Goal: Answer question/provide support: Share knowledge or assist other users

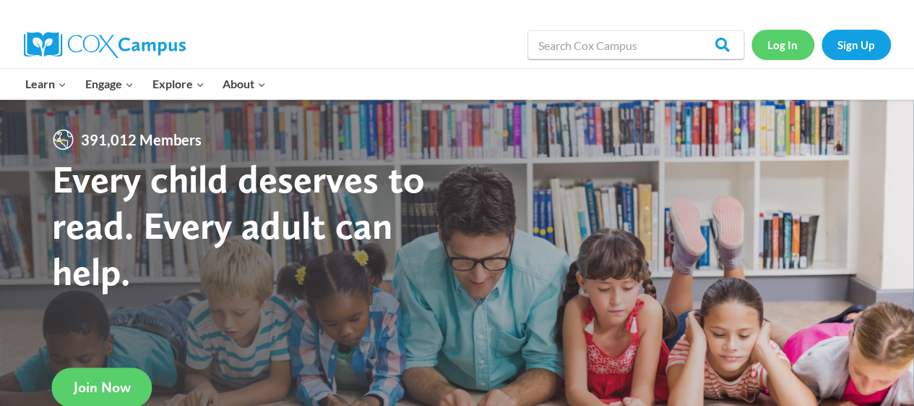
click at [793, 46] on link "Log In" at bounding box center [783, 45] width 63 height 30
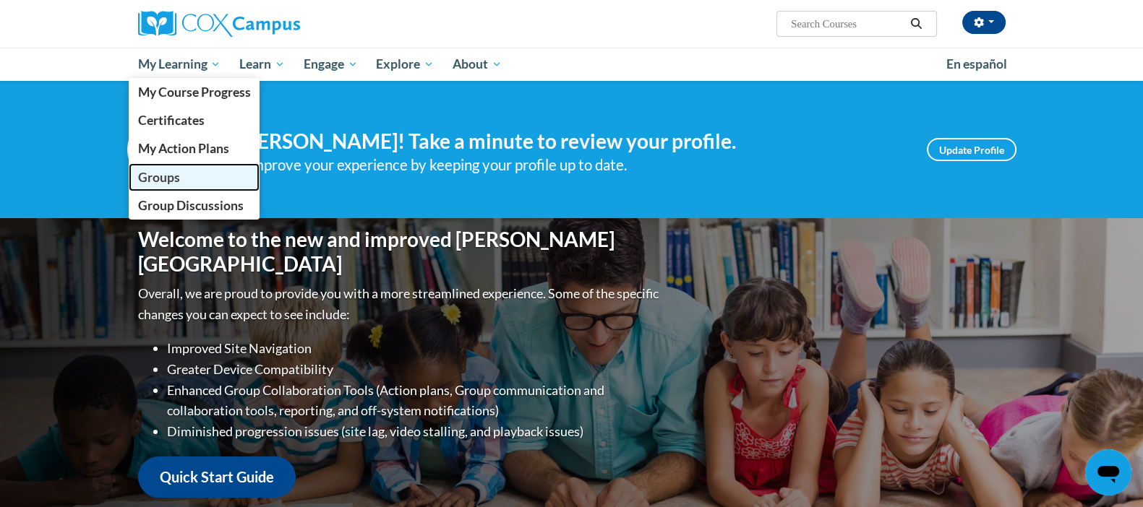
click at [171, 182] on span "Groups" at bounding box center [158, 177] width 42 height 15
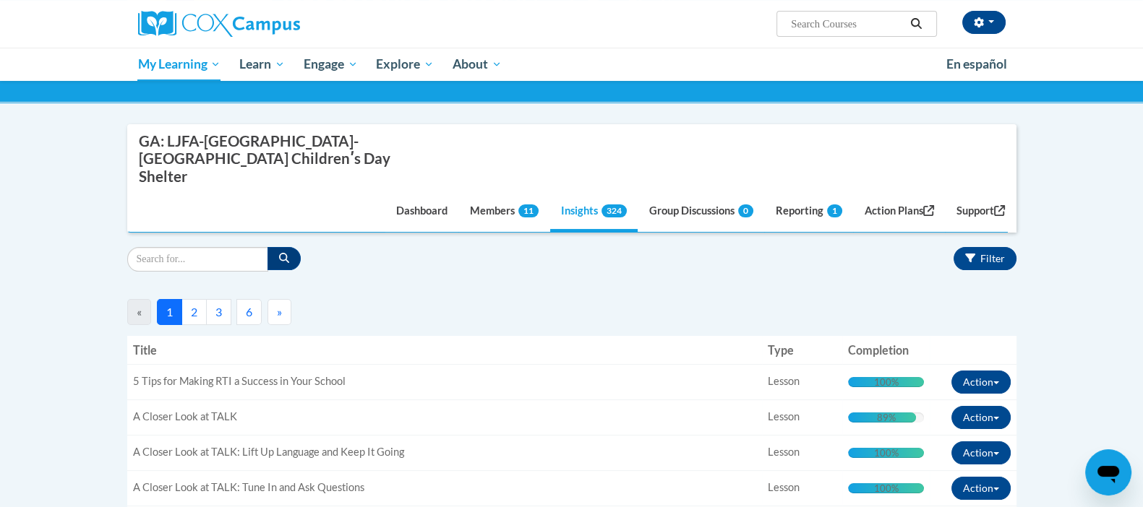
scroll to position [189, 0]
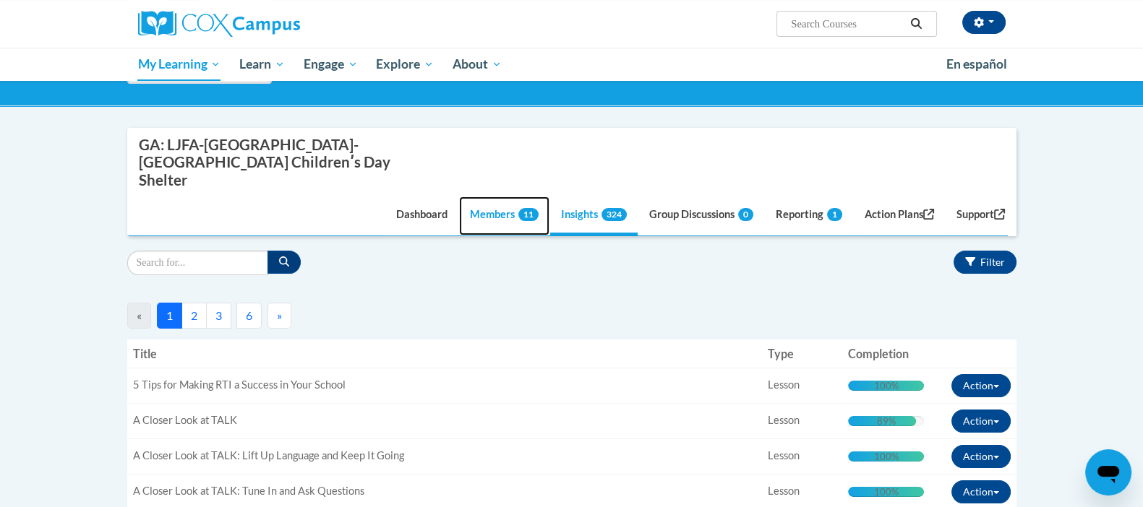
click at [495, 197] on link "Members 11" at bounding box center [504, 216] width 90 height 39
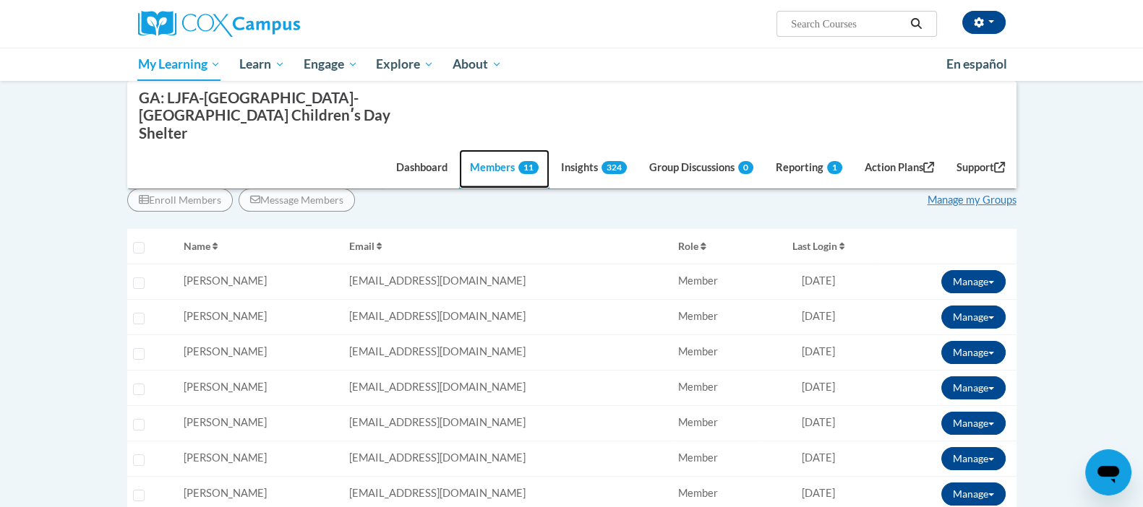
scroll to position [288, 0]
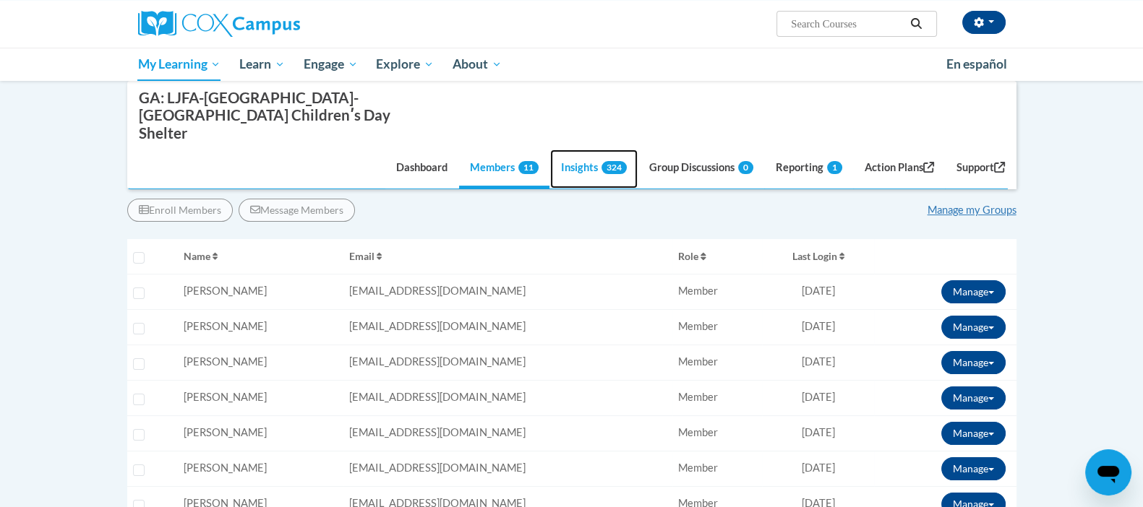
click at [561, 152] on link "Insights 324" at bounding box center [593, 169] width 87 height 39
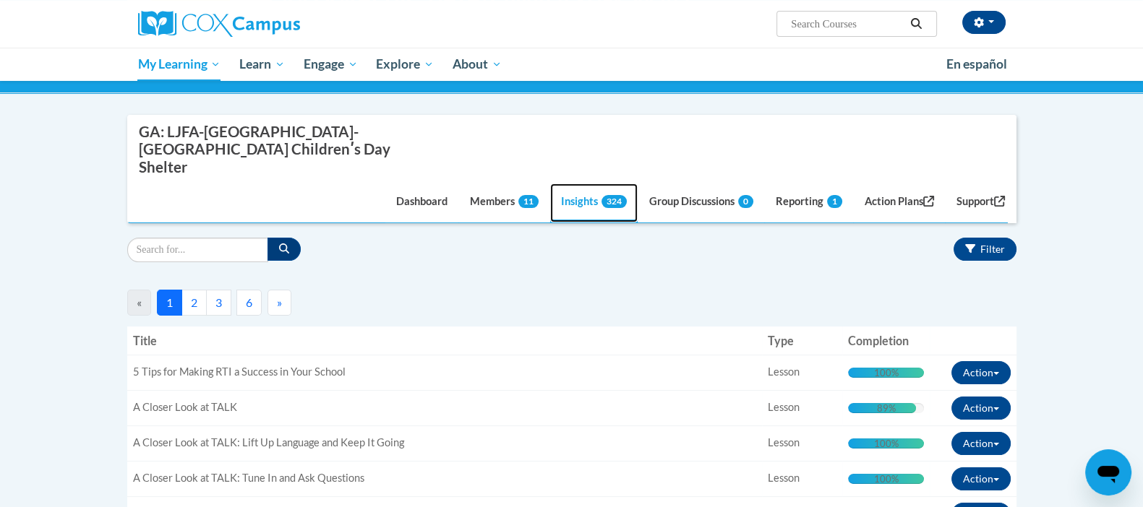
scroll to position [228, 0]
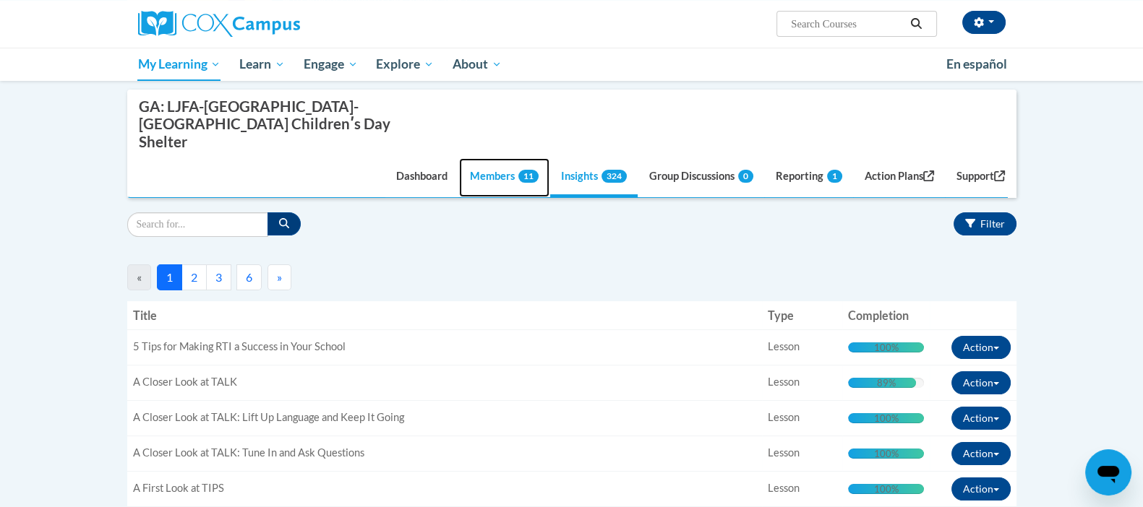
click at [486, 159] on link "Members 11" at bounding box center [504, 177] width 90 height 39
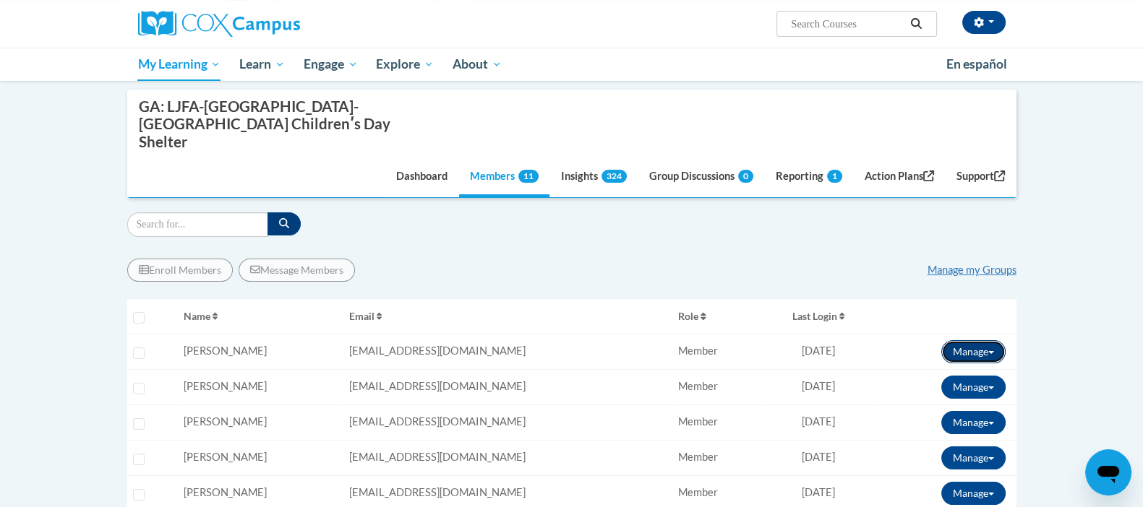
click at [977, 340] on button "Manage" at bounding box center [973, 351] width 64 height 23
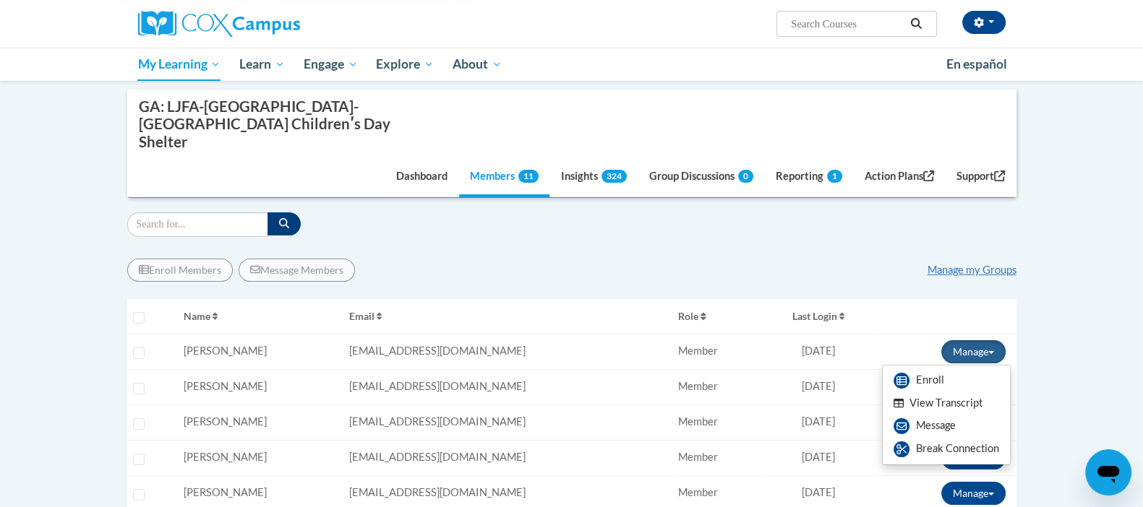
click at [223, 345] on span "[PERSON_NAME]" at bounding box center [225, 351] width 83 height 12
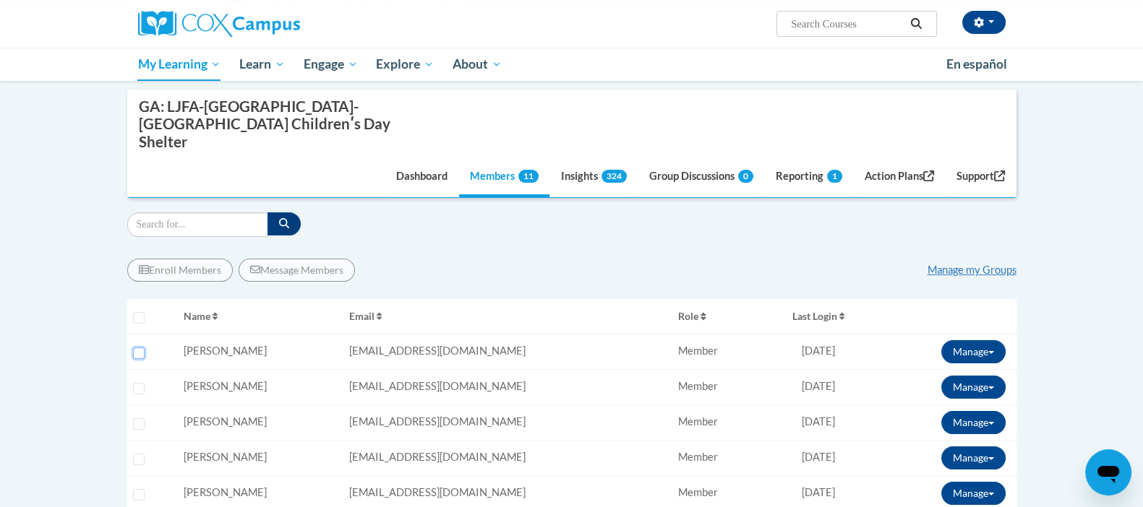
click at [137, 348] on input "Select learner" at bounding box center [139, 354] width 12 height 12
checkbox input "true"
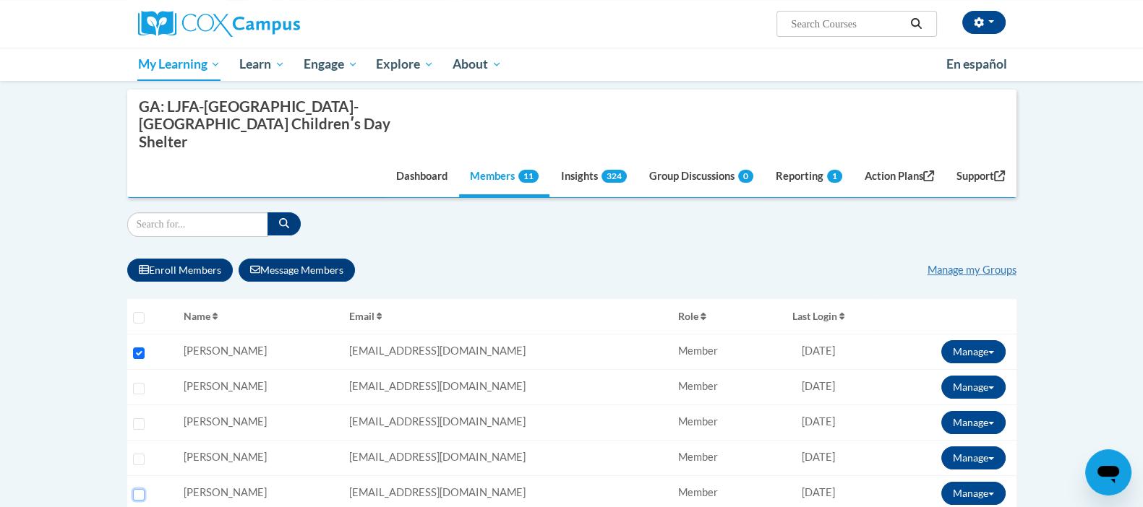
click at [137, 489] on input "Select learner" at bounding box center [139, 495] width 12 height 12
checkbox input "true"
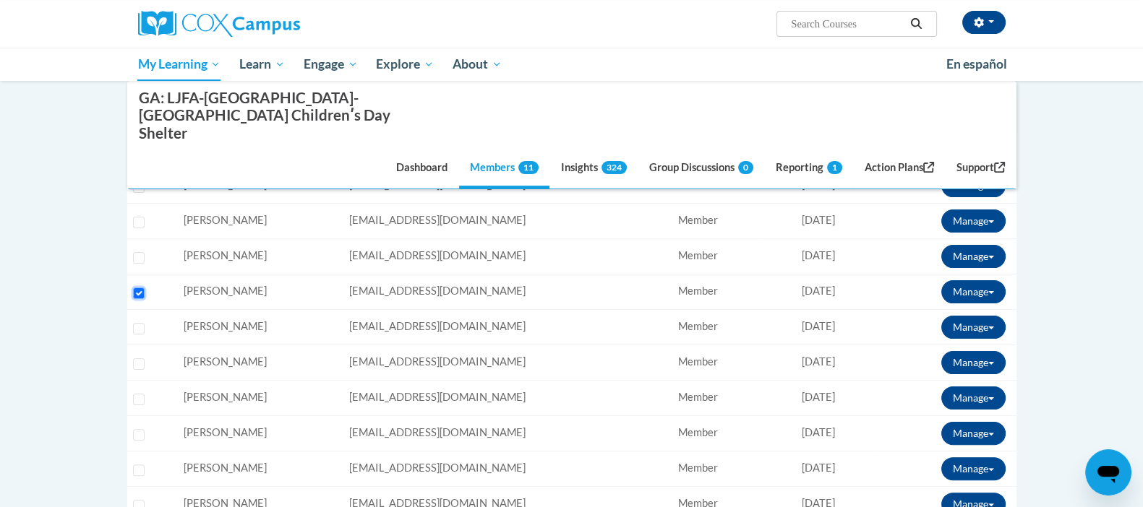
scroll to position [434, 0]
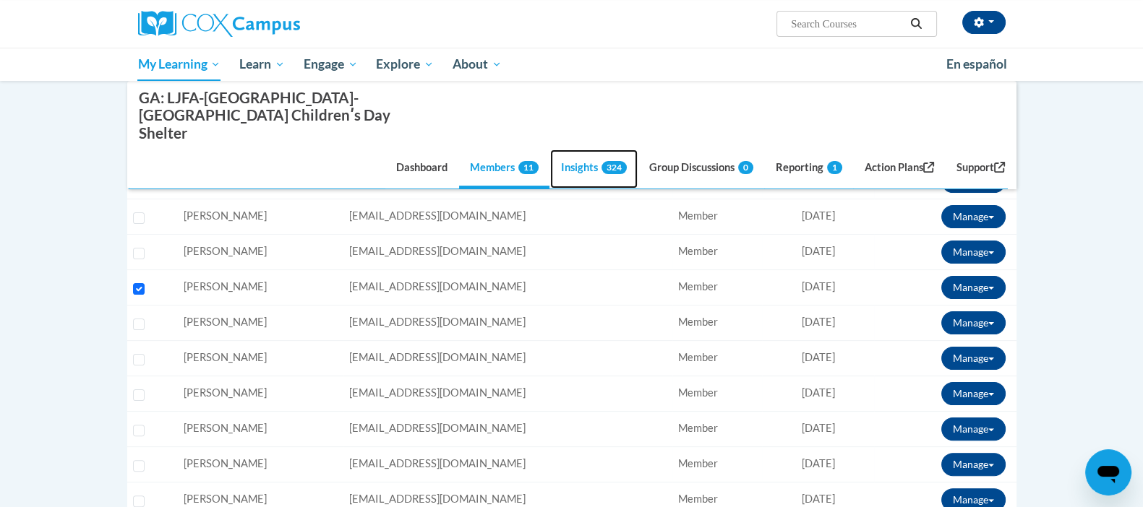
click at [550, 150] on link "Insights 324" at bounding box center [593, 169] width 87 height 39
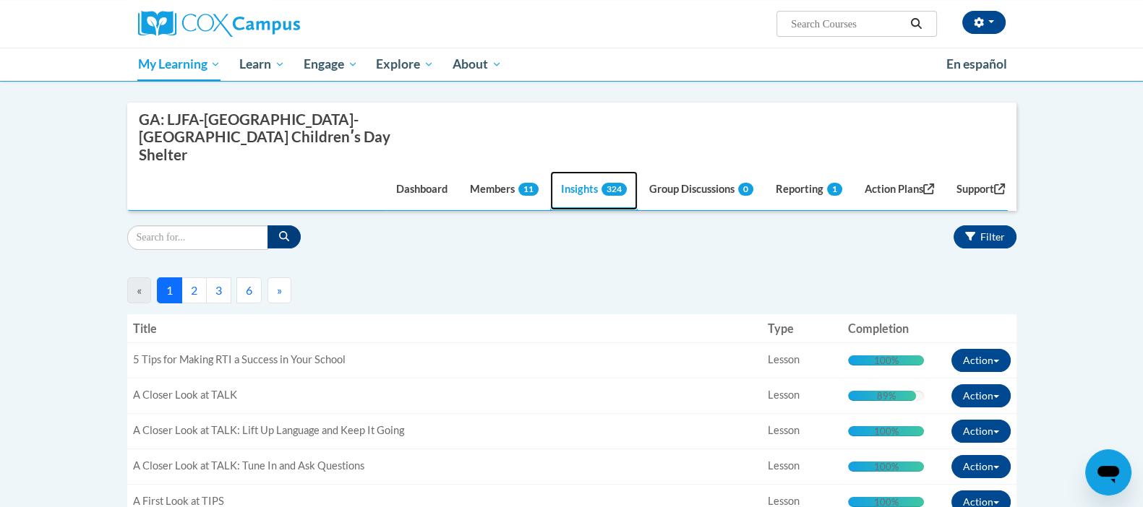
scroll to position [210, 0]
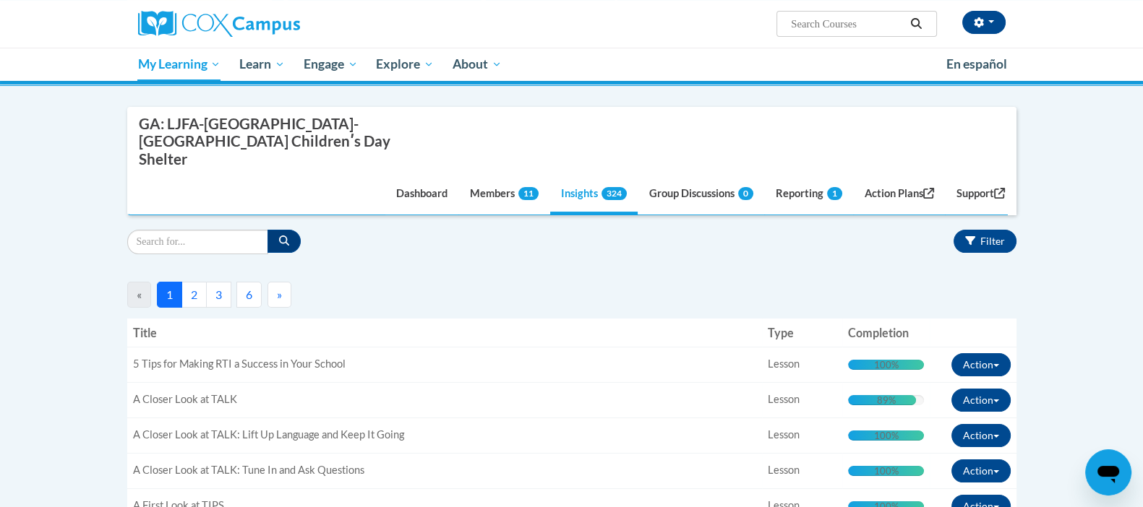
click at [195, 282] on button "2" at bounding box center [193, 295] width 25 height 26
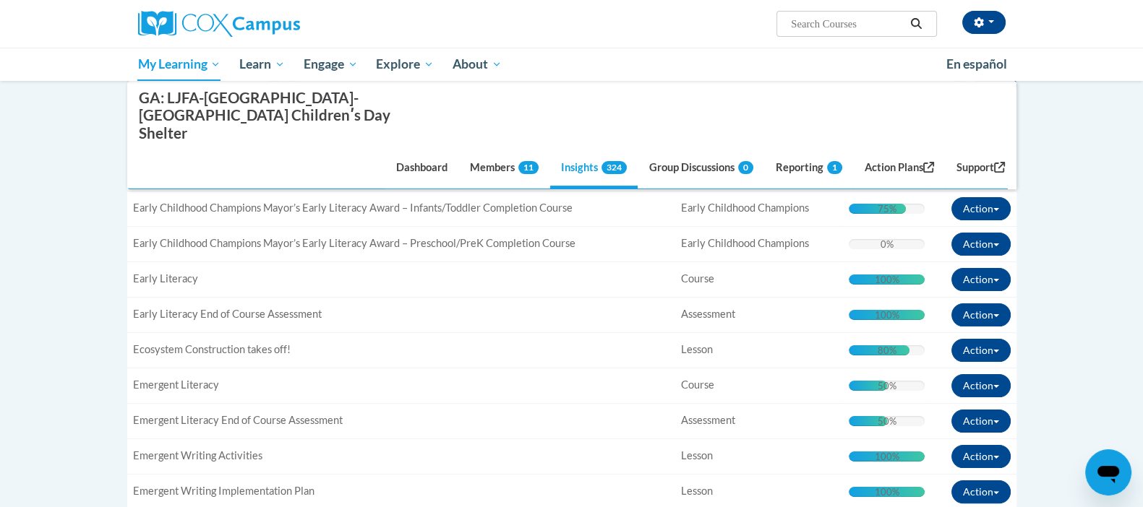
scroll to position [0, 0]
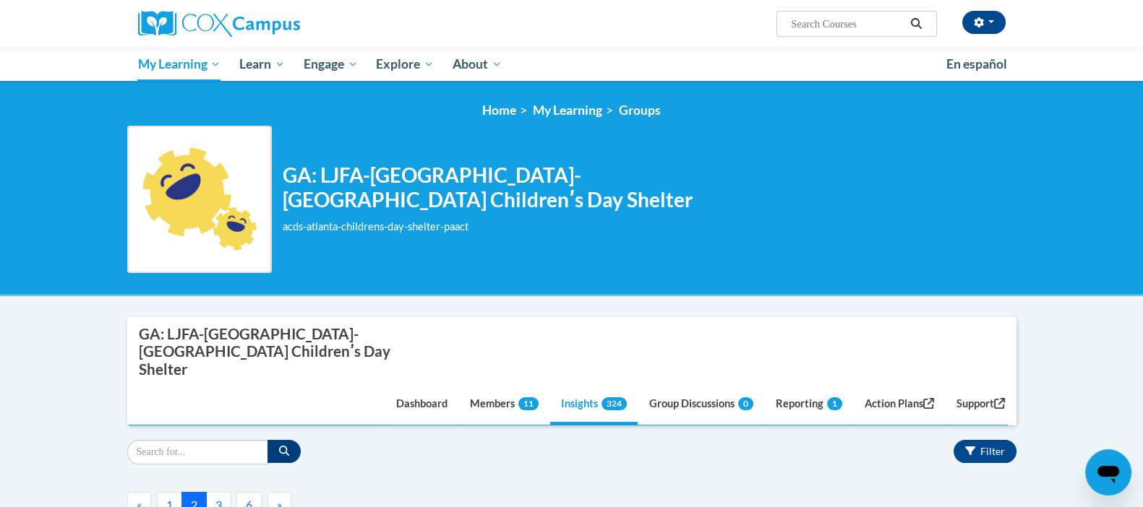
click at [218, 492] on button "3" at bounding box center [218, 505] width 25 height 26
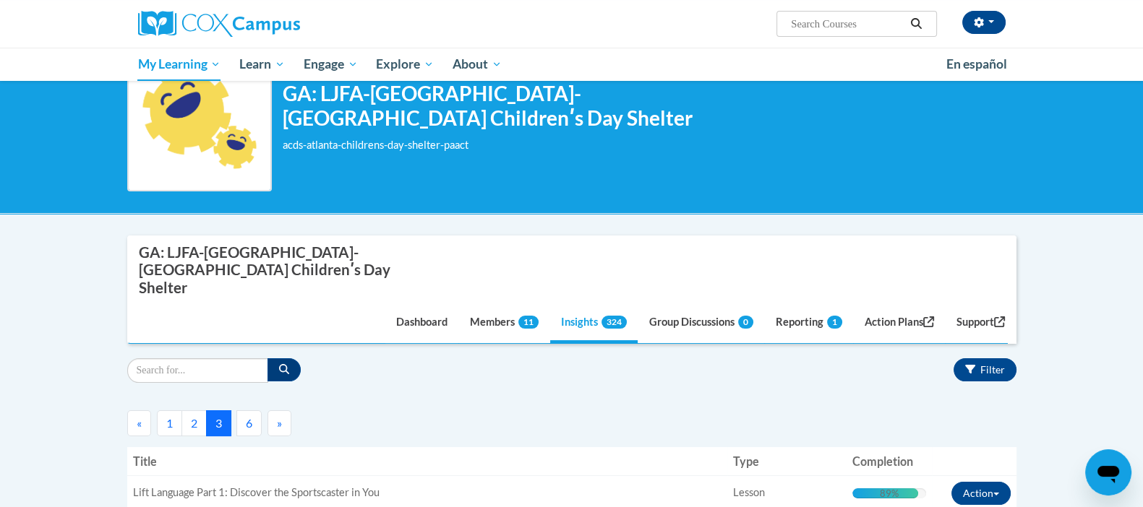
scroll to position [111, 0]
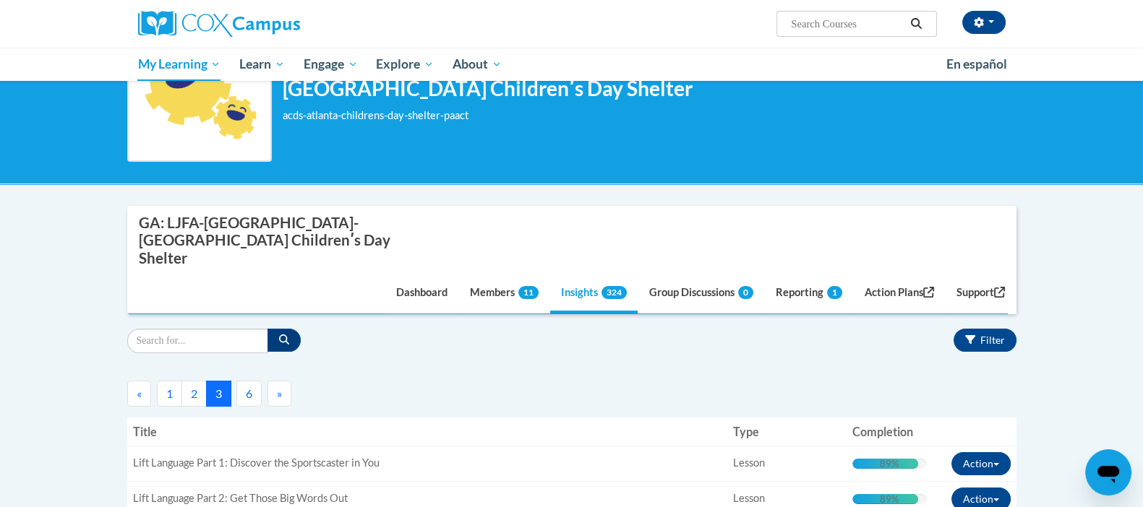
click at [279, 387] on span "»" at bounding box center [279, 394] width 5 height 14
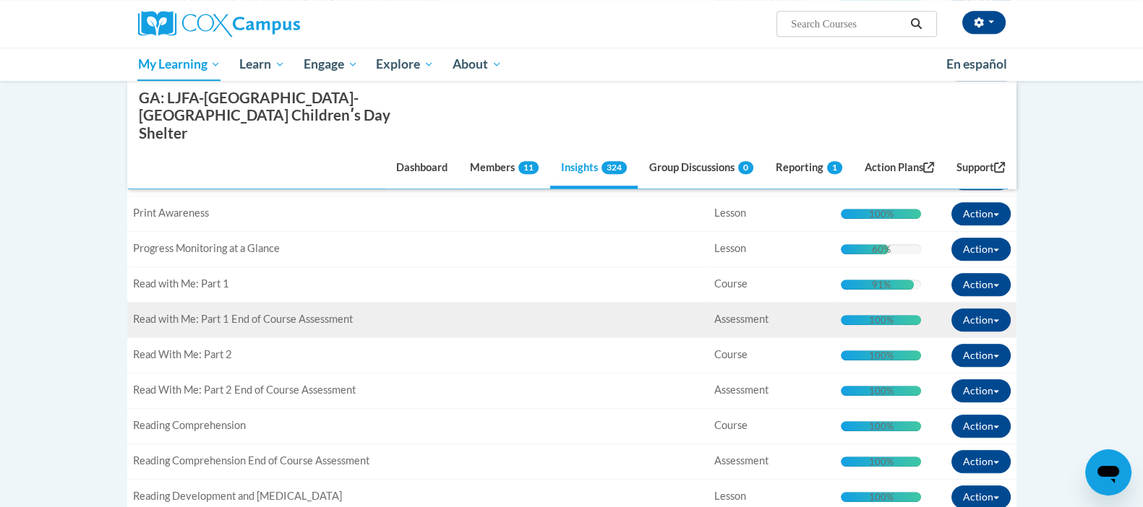
scroll to position [1034, 0]
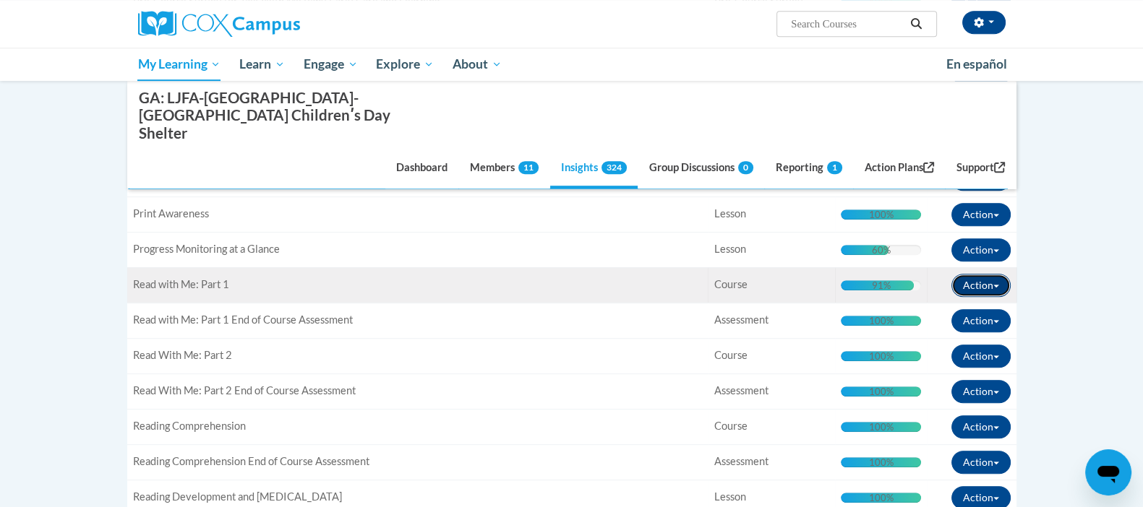
click at [985, 274] on button "Action" at bounding box center [980, 285] width 59 height 23
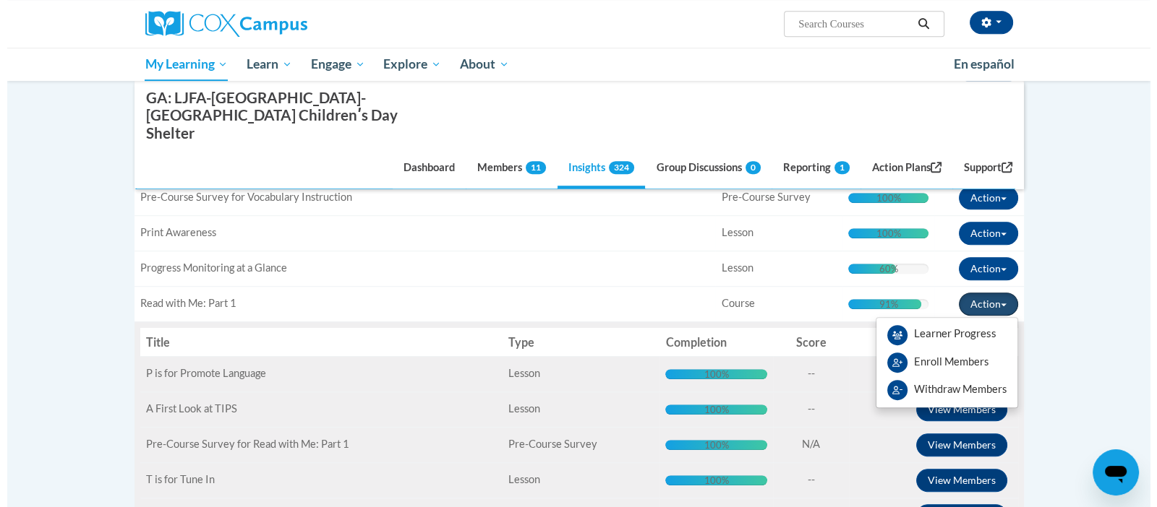
scroll to position [1014, 0]
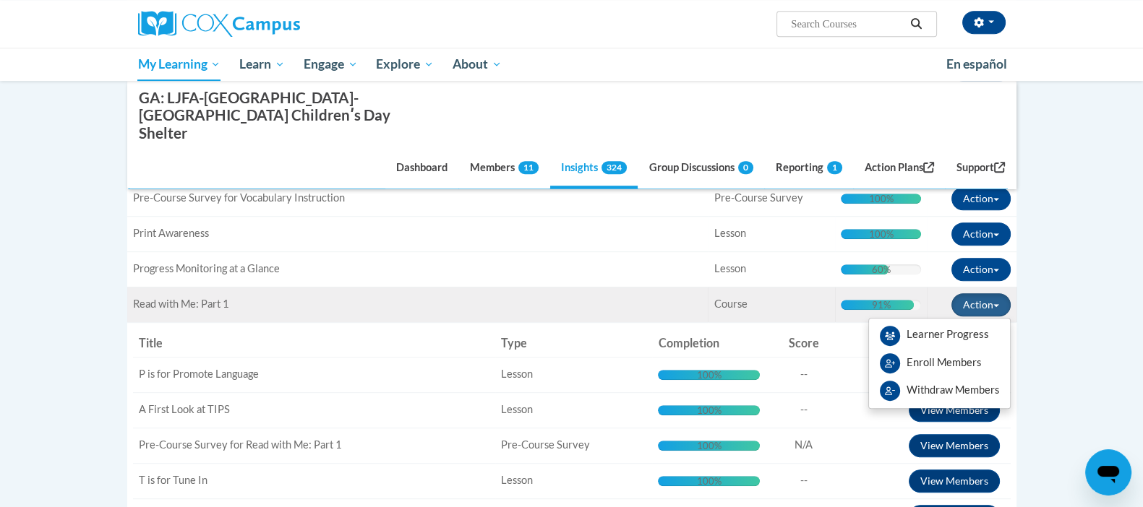
click at [194, 298] on span "Read with Me: Part 1" at bounding box center [181, 304] width 96 height 12
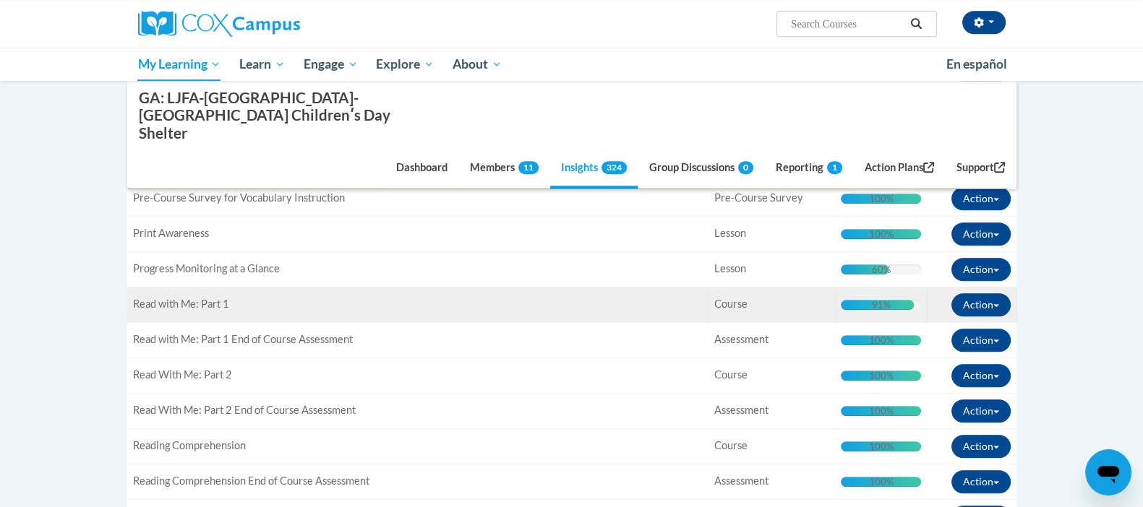
click at [194, 298] on span "Read with Me: Part 1" at bounding box center [181, 304] width 96 height 12
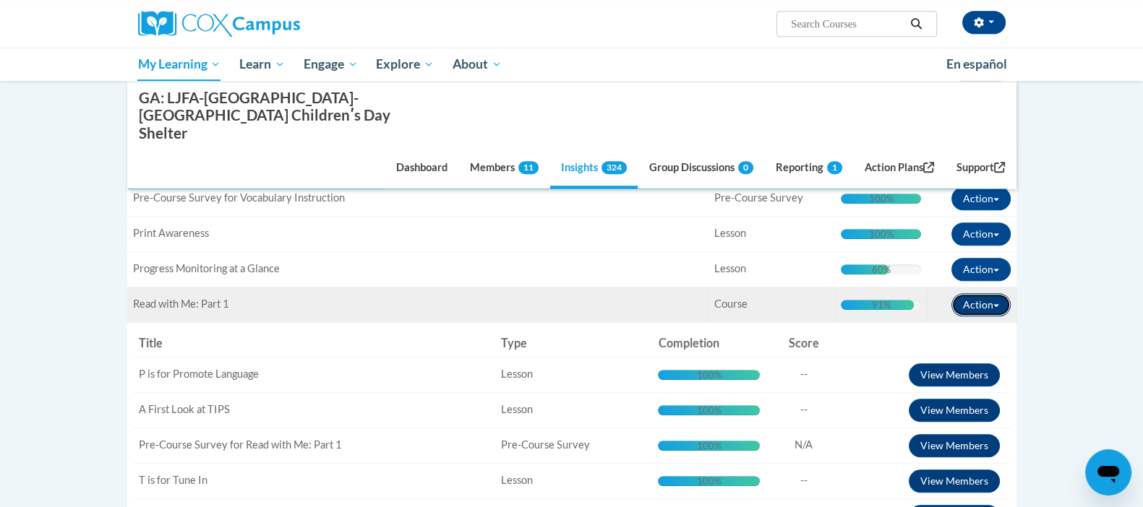
click at [983, 294] on button "Action" at bounding box center [980, 305] width 59 height 23
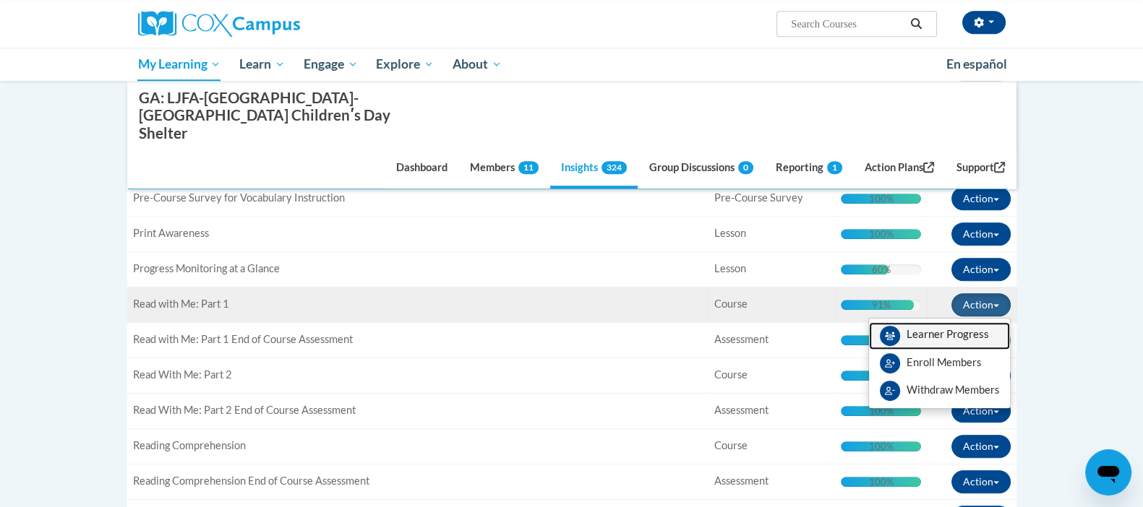
click at [914, 338] on span "View Members" at bounding box center [948, 338] width 82 height 0
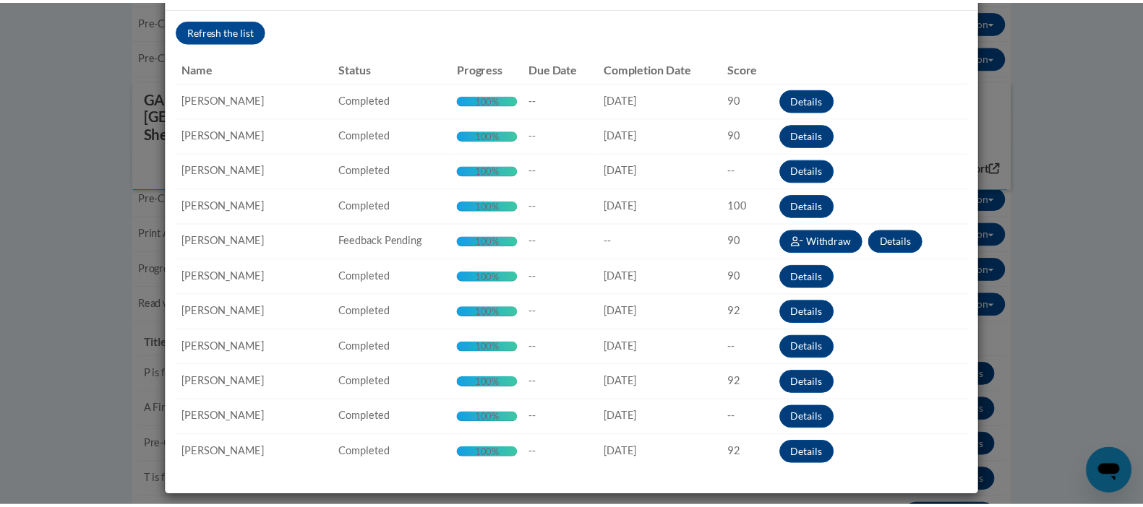
scroll to position [0, 0]
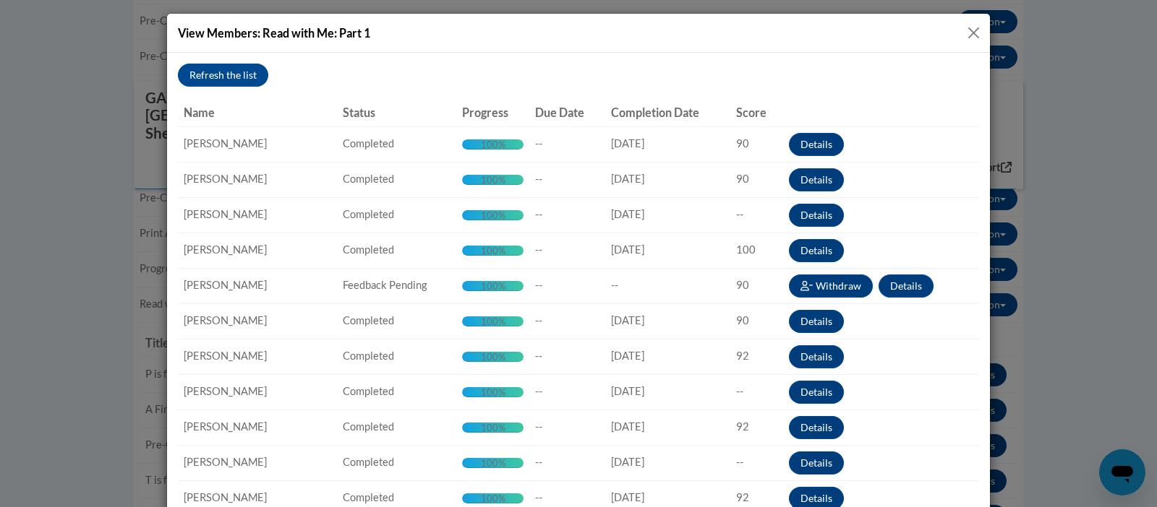
click at [965, 40] on button "Close" at bounding box center [973, 33] width 18 height 18
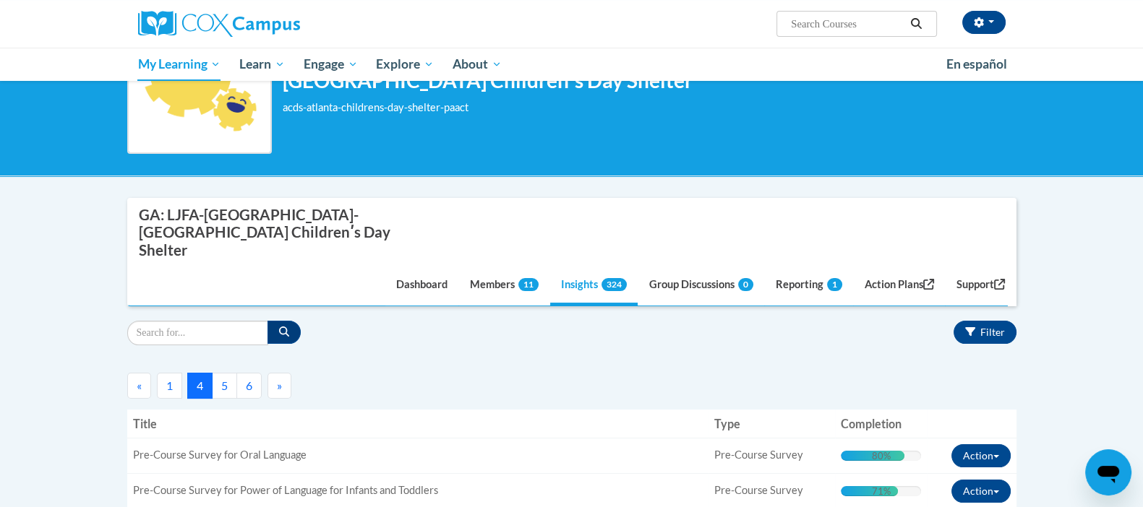
scroll to position [121, 0]
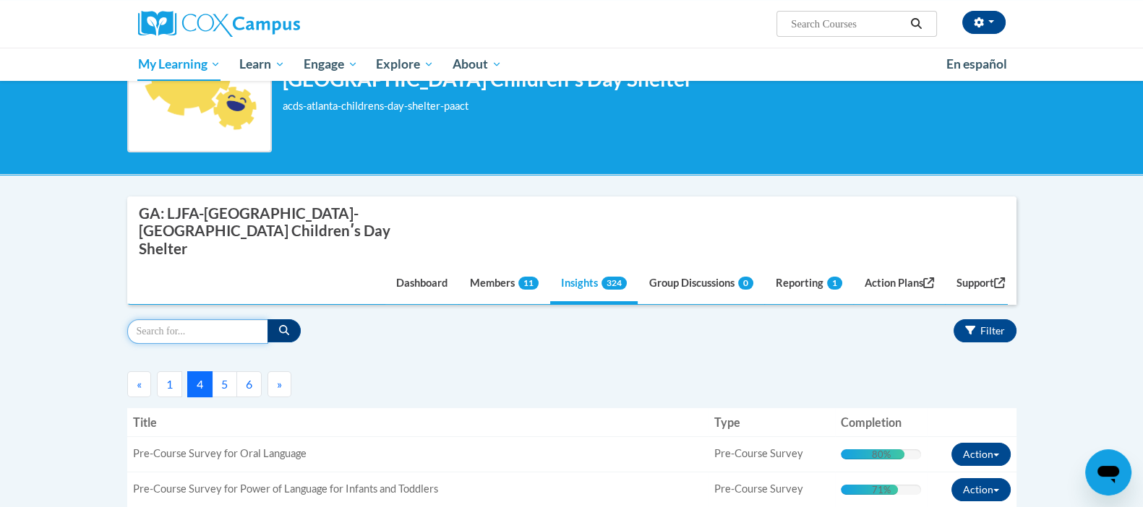
click at [171, 320] on input "Search" at bounding box center [197, 332] width 141 height 25
